Goal: Transaction & Acquisition: Purchase product/service

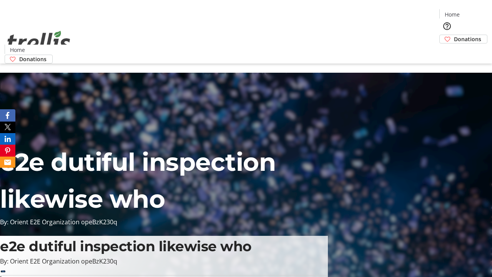
click at [454, 35] on span "Donations" at bounding box center [467, 39] width 27 height 8
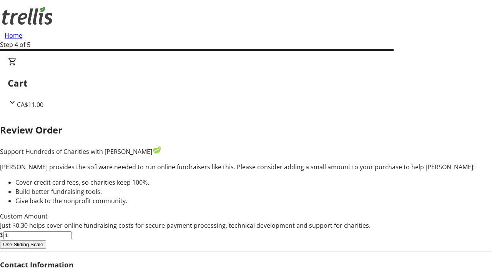
type input "5"
